Goal: Find specific page/section: Find specific page/section

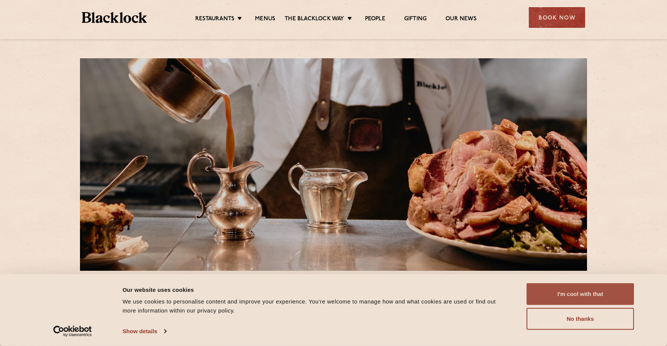
click at [569, 292] on button "I'm cool with that" at bounding box center [580, 294] width 107 height 22
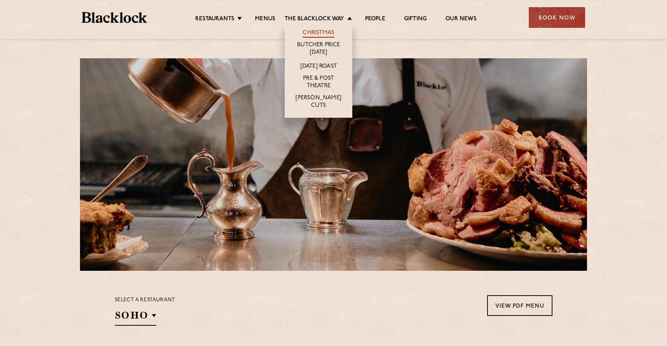
click at [325, 30] on link "Christmas" at bounding box center [319, 33] width 32 height 8
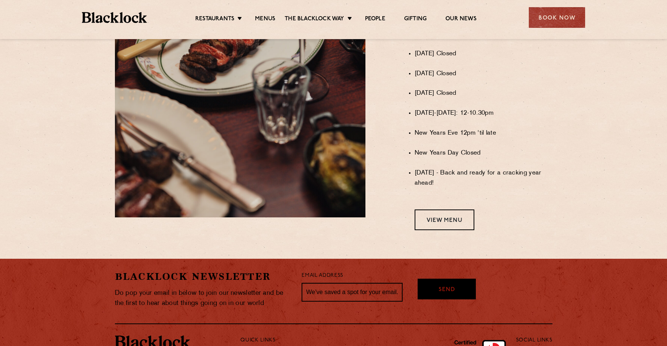
scroll to position [655, 0]
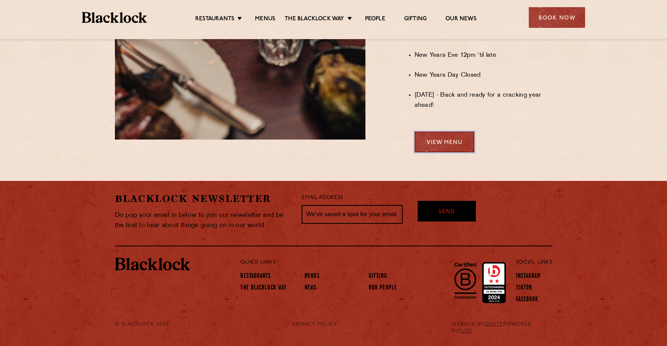
click at [444, 147] on link "View Menu" at bounding box center [445, 142] width 60 height 21
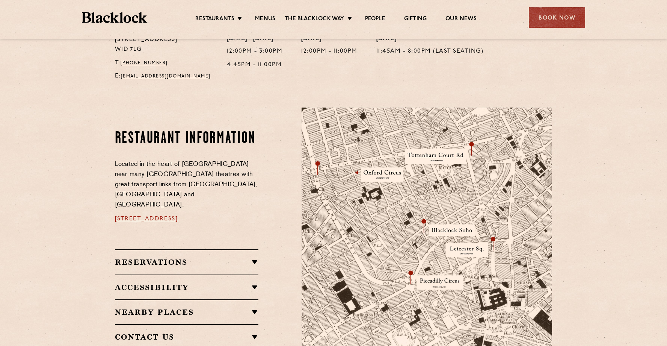
scroll to position [118, 0]
